Goal: Task Accomplishment & Management: Complete application form

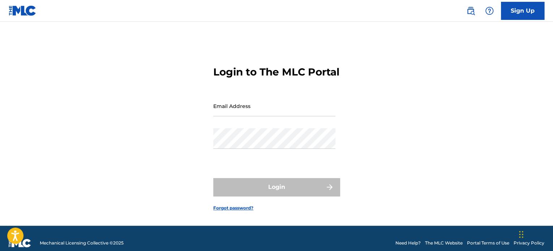
click at [250, 116] on input "Email Address" at bounding box center [274, 106] width 122 height 21
click at [524, 16] on link "Sign Up" at bounding box center [522, 11] width 43 height 18
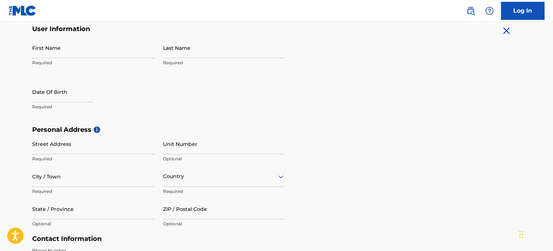
scroll to position [72, 0]
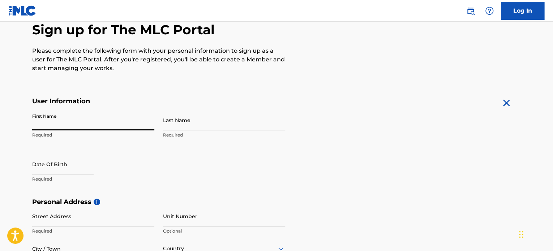
click at [82, 127] on input "First Name" at bounding box center [93, 120] width 122 height 21
type input "Chuckie"
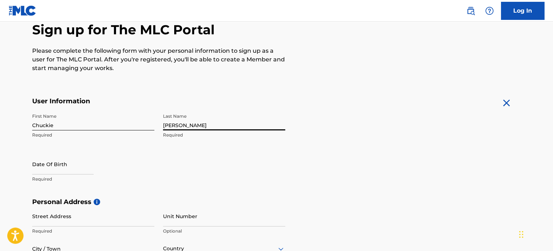
type input "[PERSON_NAME]"
select select "8"
select select "2025"
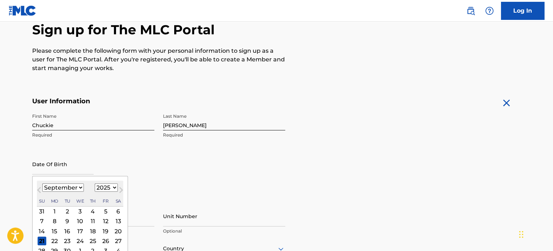
scroll to position [108, 0]
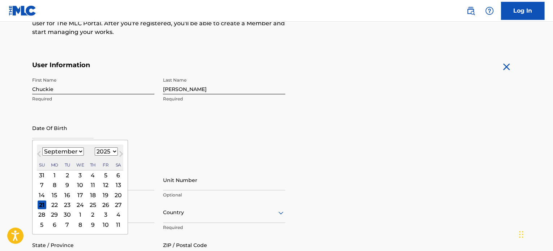
click at [71, 152] on select "January February March April May June July August September October November De…" at bounding box center [63, 152] width 42 height 8
select select "11"
click at [42, 148] on select "January February March April May June July August September October November De…" at bounding box center [63, 152] width 42 height 8
click at [101, 192] on div "19" at bounding box center [105, 195] width 9 height 9
type input "[DATE]"
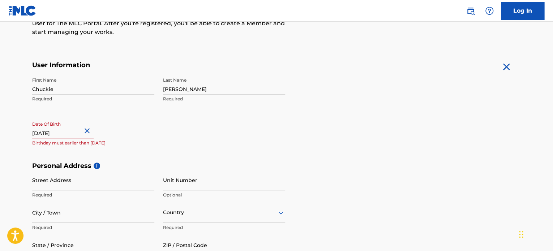
click at [82, 133] on input "[DATE]" at bounding box center [62, 128] width 61 height 21
select select "11"
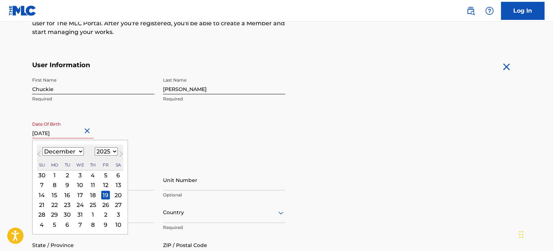
click at [106, 150] on select "1899 1900 1901 1902 1903 1904 1905 1906 1907 1908 1909 1910 1911 1912 1913 1914…" at bounding box center [106, 152] width 23 height 8
select select "1981"
click at [95, 148] on select "1899 1900 1901 1902 1903 1904 1905 1906 1907 1908 1909 1910 1911 1912 1913 1914…" at bounding box center [106, 152] width 23 height 8
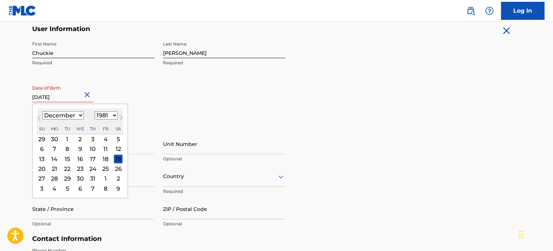
click at [320, 136] on div "Personal Address i Street Address Required Unit Number Optional City / Town Req…" at bounding box center [276, 181] width 489 height 110
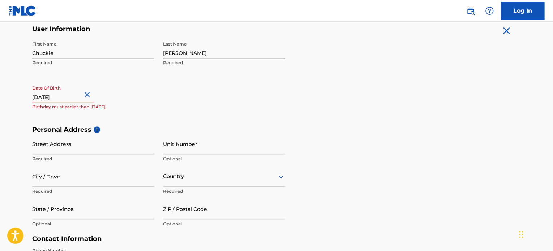
select select "11"
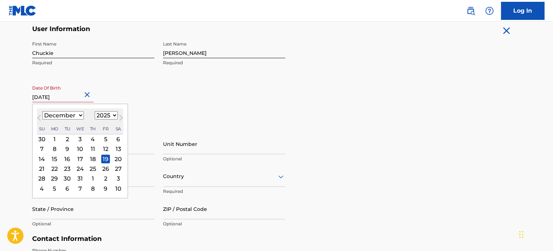
click at [77, 96] on input "[DATE]" at bounding box center [62, 92] width 61 height 21
click at [105, 116] on select "1899 1900 1901 1902 1903 1904 1905 1906 1907 1908 1909 1910 1911 1912 1913 1914…" at bounding box center [106, 115] width 23 height 8
select select "1981"
click at [95, 111] on select "1899 1900 1901 1902 1903 1904 1905 1906 1907 1908 1909 1910 1911 1912 1913 1914…" at bounding box center [106, 115] width 23 height 8
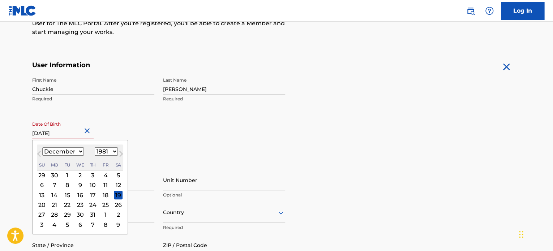
click at [118, 193] on div "19" at bounding box center [118, 195] width 9 height 9
type input "[DATE]"
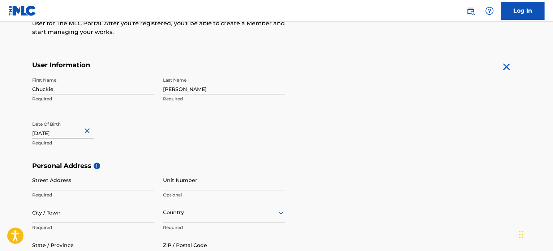
scroll to position [145, 0]
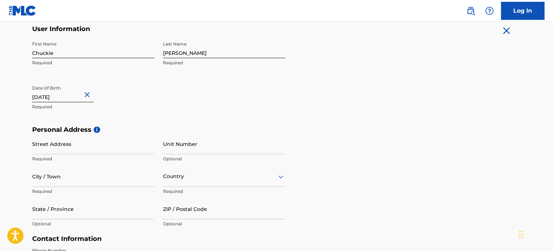
click at [111, 151] on input "Street Address" at bounding box center [93, 144] width 122 height 21
type input "[STREET_ADDRESS]"
click at [187, 149] on input "Unit Number" at bounding box center [224, 144] width 122 height 21
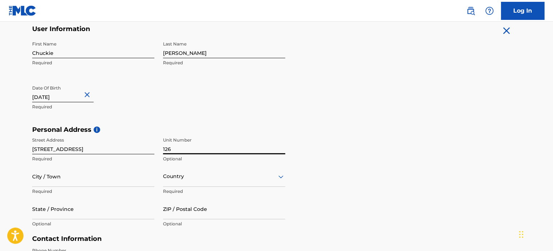
type input "126"
click at [95, 182] on input "City / Town" at bounding box center [93, 176] width 122 height 21
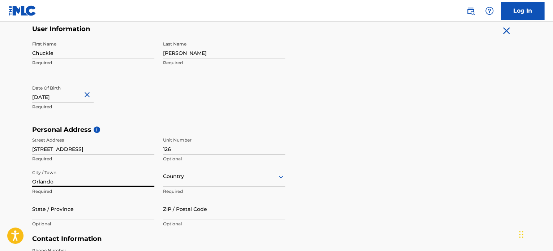
type input "Orlando"
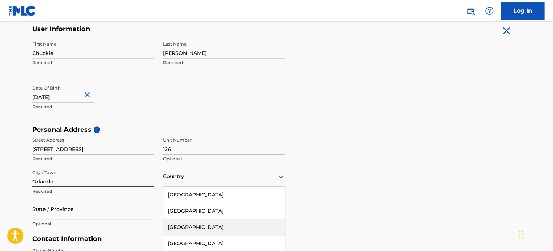
scroll to position [189, 0]
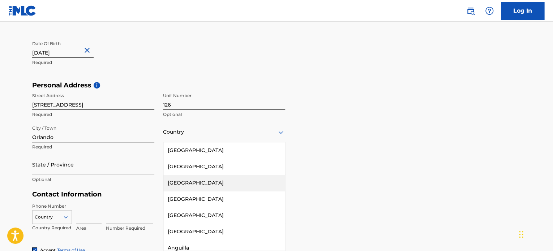
click at [217, 142] on div "223 results available. Use Up and Down to choose options, press Enter to select…" at bounding box center [224, 132] width 122 height 21
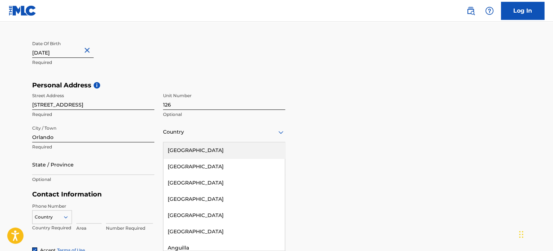
click at [207, 147] on div "[GEOGRAPHIC_DATA]" at bounding box center [224, 150] width 122 height 16
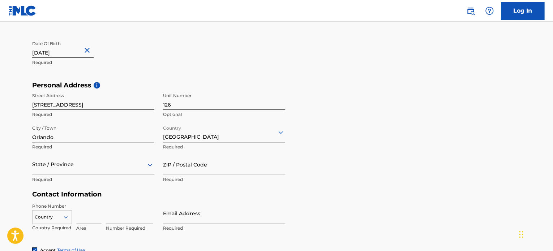
scroll to position [221, 0]
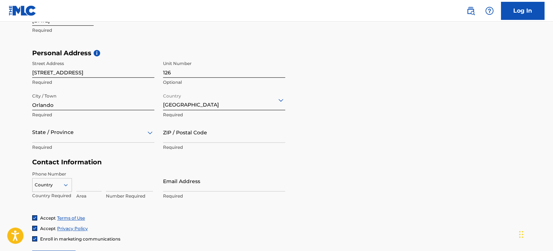
click at [153, 143] on div "State / Province" at bounding box center [93, 132] width 122 height 21
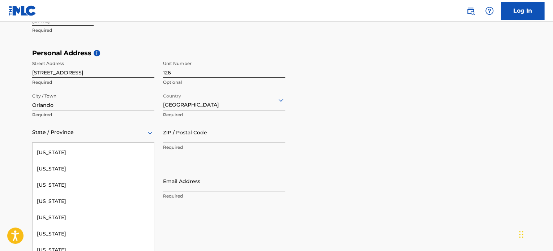
scroll to position [108, 0]
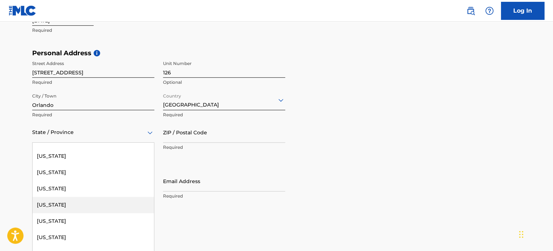
click at [59, 206] on div "[US_STATE]" at bounding box center [94, 205] width 122 height 16
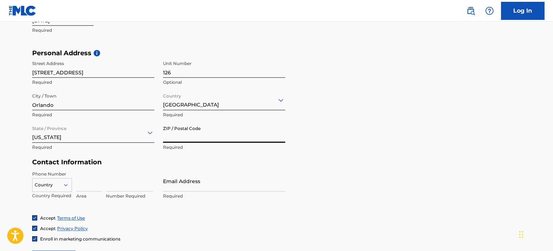
click at [239, 138] on input "ZIP / Postal Code" at bounding box center [224, 132] width 122 height 21
type input "32808"
click at [13, 158] on main "The MLC uses identity verification before a user is registered to comply with K…" at bounding box center [276, 54] width 553 height 509
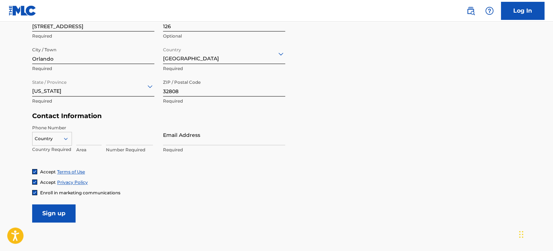
click at [63, 143] on div "Country" at bounding box center [52, 137] width 40 height 11
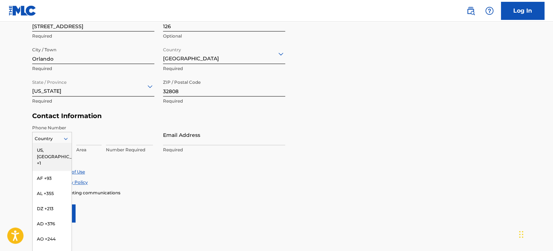
click at [53, 154] on div "US, [GEOGRAPHIC_DATA] +1" at bounding box center [52, 157] width 39 height 28
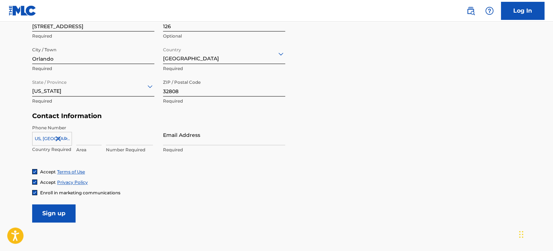
click at [84, 140] on input at bounding box center [88, 135] width 25 height 21
type input "4"
type input "407"
type input "6005270"
type input "[EMAIL_ADDRESS][DOMAIN_NAME]"
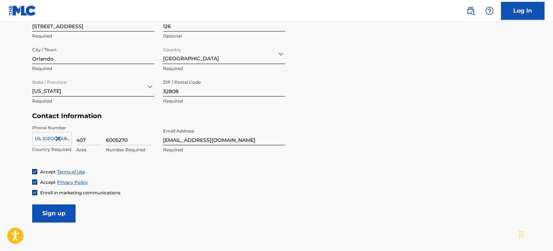
click at [159, 172] on div "Accept Terms of Use" at bounding box center [276, 172] width 489 height 6
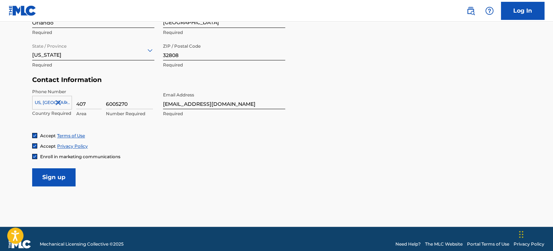
click at [59, 180] on input "Sign up" at bounding box center [53, 178] width 43 height 18
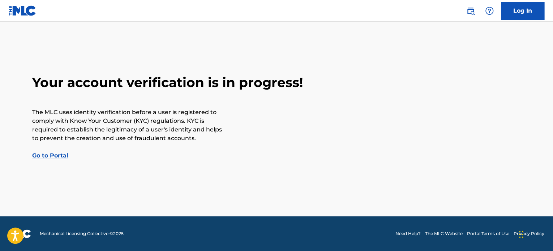
click at [16, 13] on img at bounding box center [23, 10] width 28 height 10
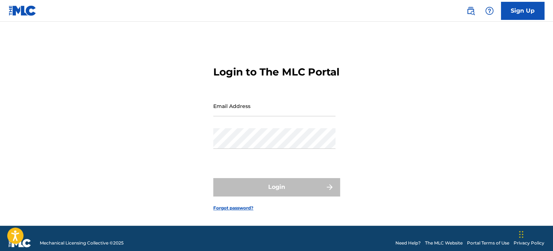
scroll to position [16, 0]
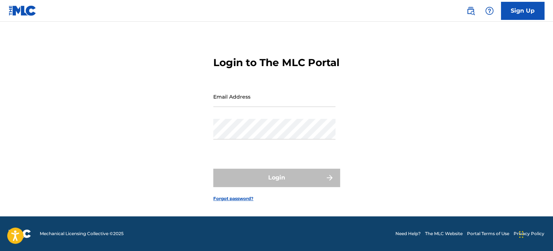
click at [28, 232] on img at bounding box center [20, 234] width 22 height 9
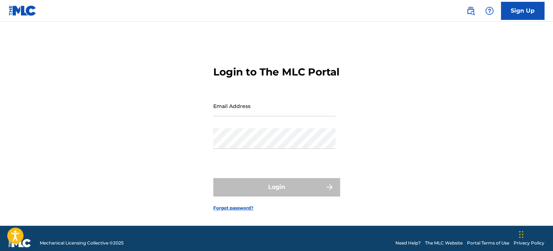
click at [24, 13] on img at bounding box center [23, 10] width 28 height 10
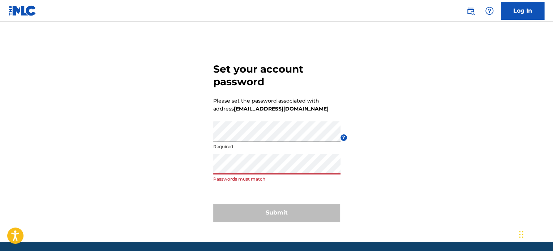
click at [391, 178] on div "Set your account password Please set the password associated with address dutch…" at bounding box center [277, 141] width 506 height 203
click at [201, 173] on div "Set your account password Please set the password associated with address dutch…" at bounding box center [277, 141] width 506 height 203
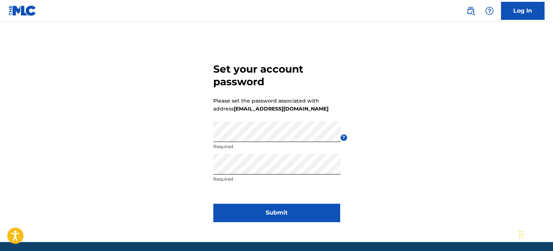
click at [259, 214] on button "Submit" at bounding box center [276, 213] width 127 height 18
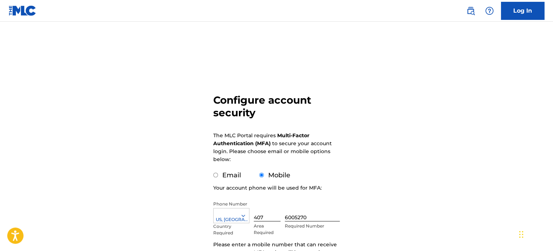
scroll to position [36, 0]
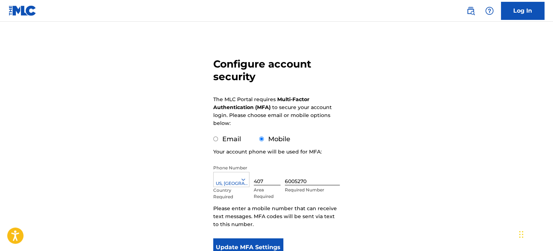
click at [216, 139] on input "Email" at bounding box center [215, 139] width 5 height 5
radio input "true"
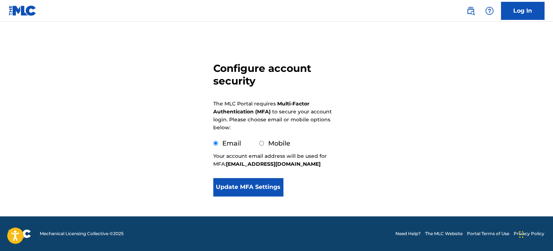
scroll to position [32, 0]
click at [257, 192] on button "Update MFA Settings" at bounding box center [248, 187] width 70 height 18
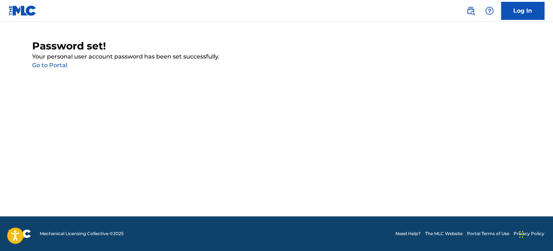
click at [43, 66] on link "Go to Portal" at bounding box center [49, 65] width 35 height 7
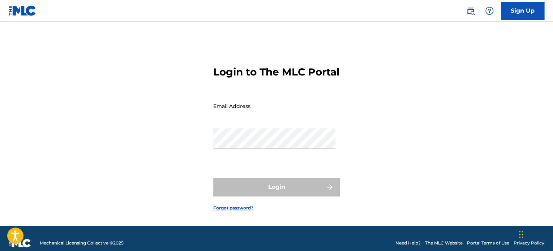
click at [230, 116] on input "Email Address" at bounding box center [274, 106] width 122 height 21
type input "[EMAIL_ADDRESS][DOMAIN_NAME]"
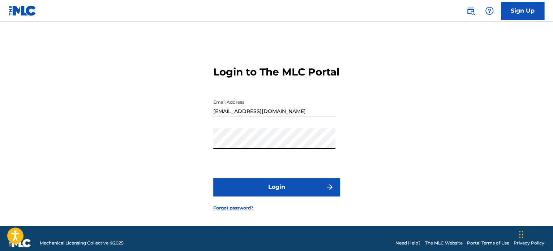
click at [285, 193] on button "Login" at bounding box center [276, 187] width 127 height 18
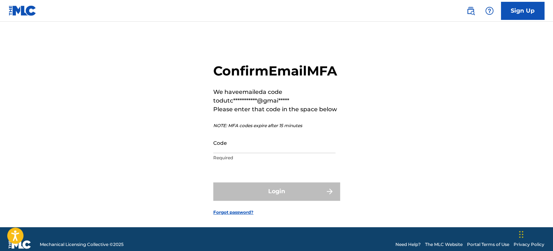
click at [247, 153] on input "Code" at bounding box center [274, 143] width 122 height 21
paste input "507865"
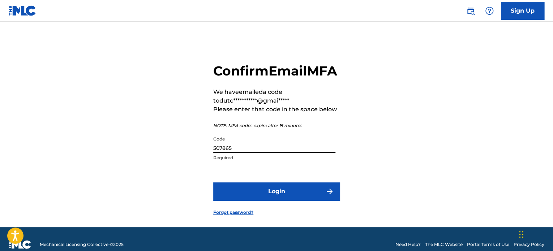
type input "507865"
click at [280, 201] on button "Login" at bounding box center [276, 192] width 127 height 18
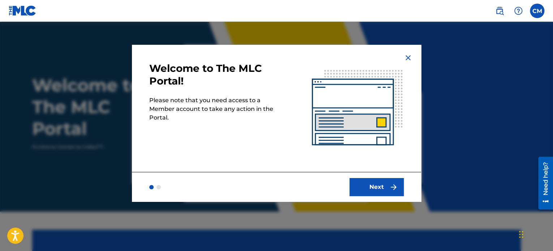
click at [380, 189] on button "Next" at bounding box center [377, 187] width 54 height 18
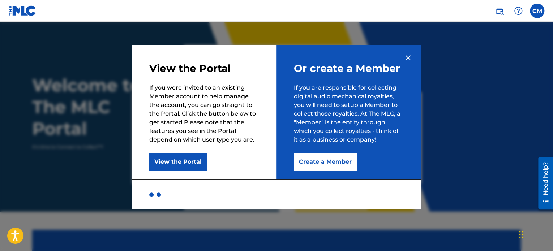
click at [320, 163] on button "Create a Member" at bounding box center [325, 162] width 63 height 18
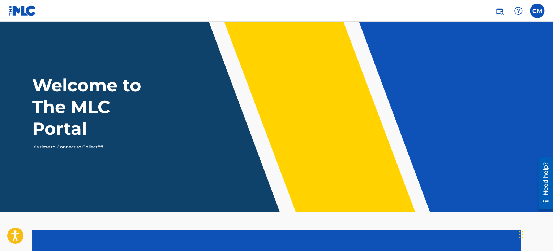
click at [537, 16] on label at bounding box center [537, 11] width 14 height 14
click at [537, 11] on input "CM Chuckie Mcgee dutchmastabeatz@gmail.com Notification Preferences Profile Log…" at bounding box center [537, 11] width 0 height 0
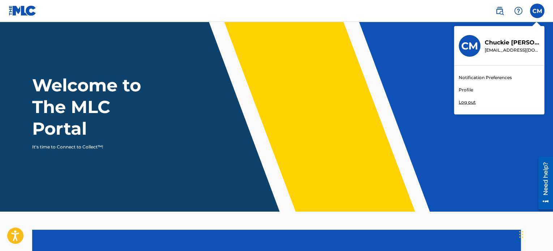
click at [464, 90] on link "Profile" at bounding box center [466, 90] width 14 height 7
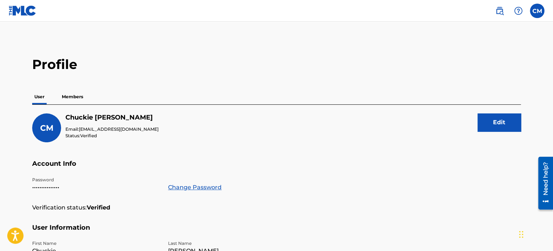
click at [70, 97] on p "Members" at bounding box center [73, 96] width 26 height 15
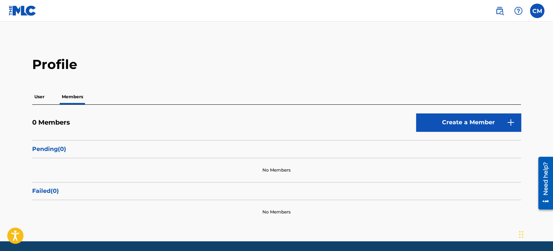
click at [40, 95] on p "User" at bounding box center [39, 96] width 14 height 15
